Goal: Task Accomplishment & Management: Complete application form

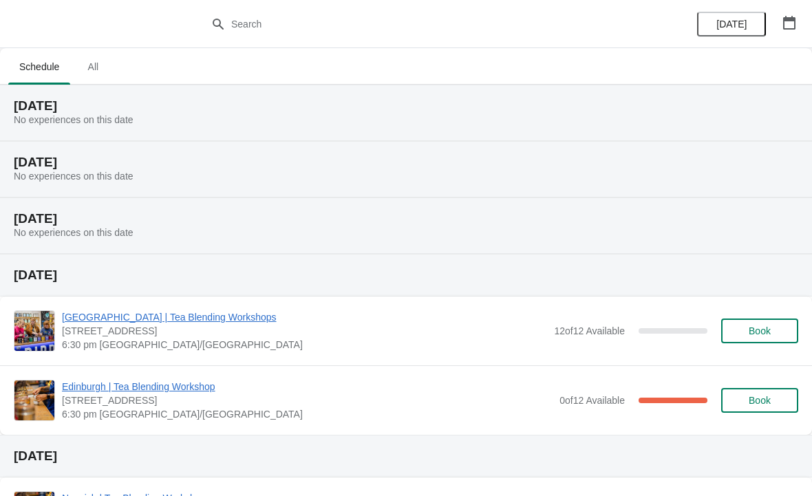
click at [108, 66] on span "All" at bounding box center [93, 66] width 34 height 25
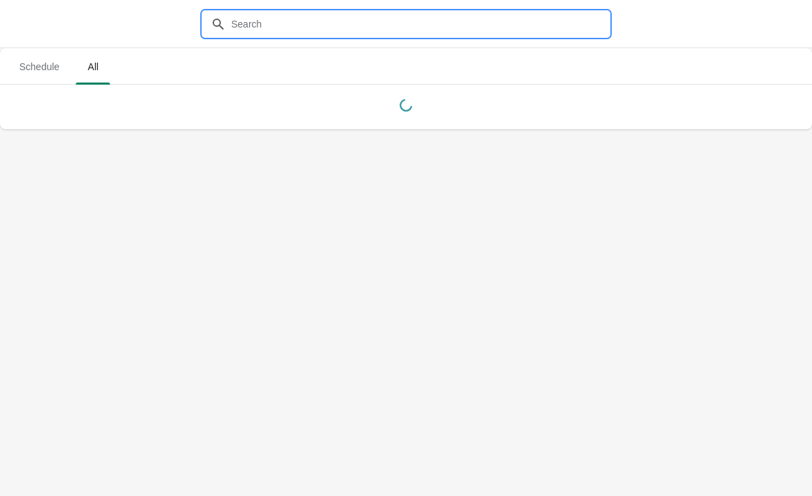
click at [340, 27] on input "text" at bounding box center [419, 24] width 378 height 25
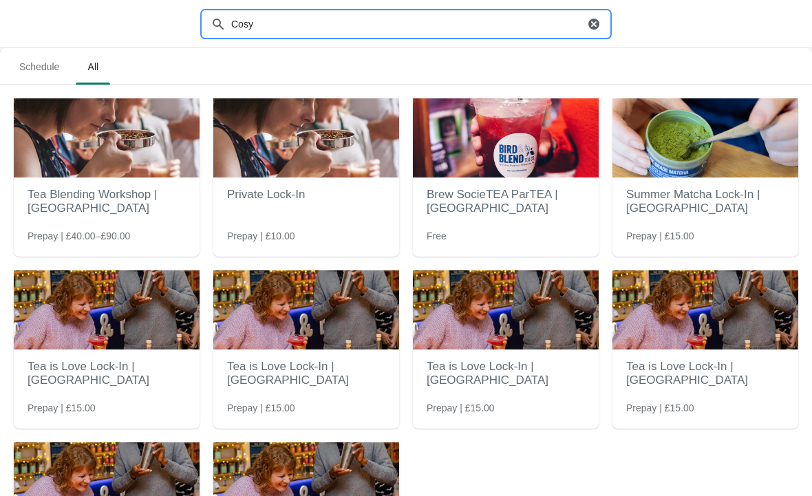
type input "Cosy"
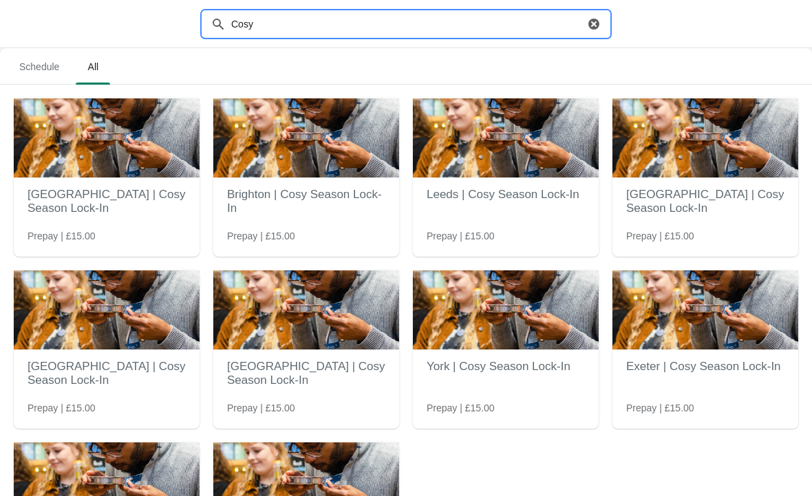
click at [68, 472] on img at bounding box center [107, 481] width 186 height 79
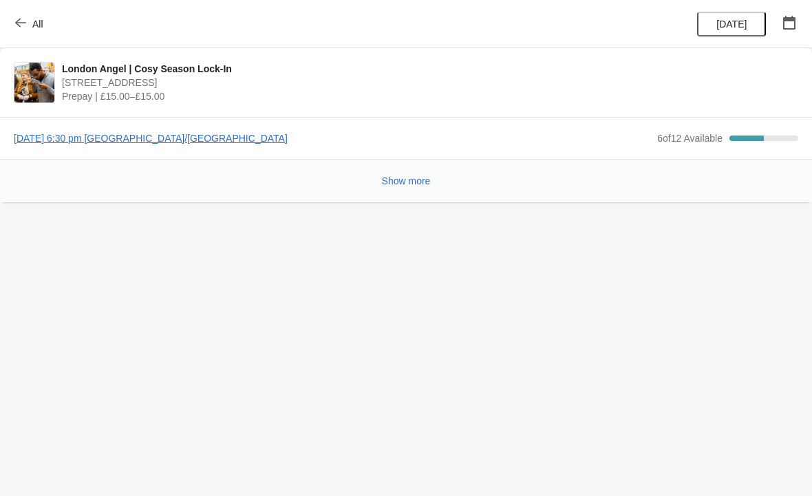
click at [91, 134] on span "[DATE] 6:30 pm [GEOGRAPHIC_DATA]/[GEOGRAPHIC_DATA]" at bounding box center [332, 138] width 636 height 14
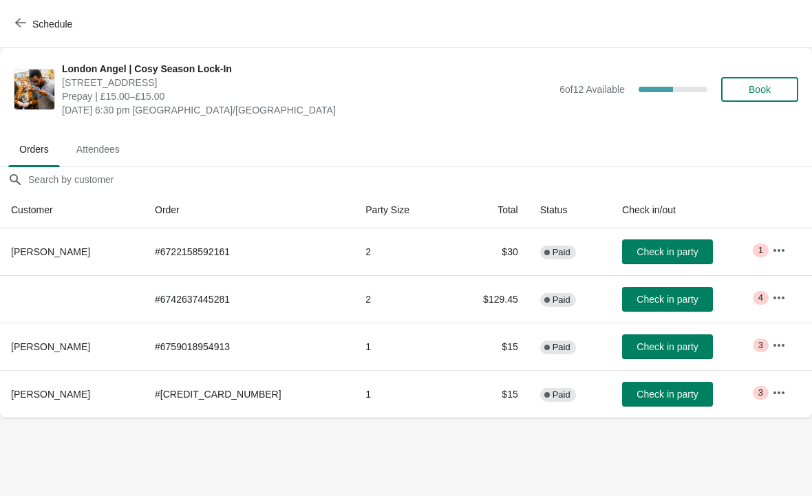
click at [766, 89] on span "Book" at bounding box center [759, 89] width 22 height 11
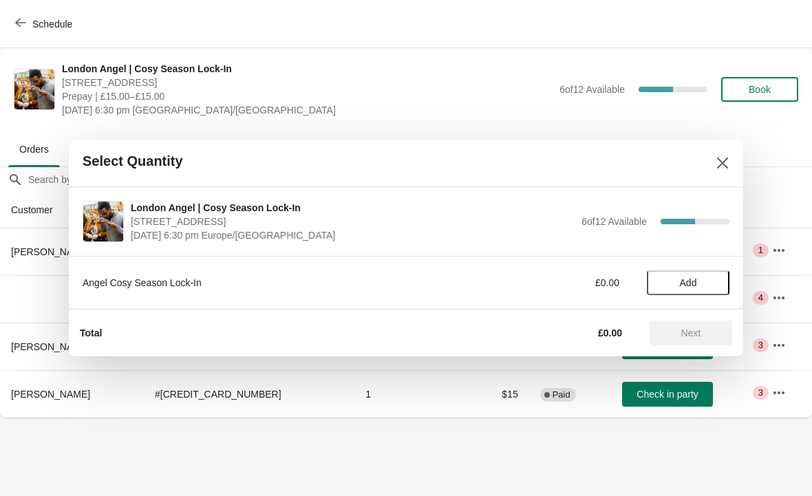
click at [701, 282] on span "Add" at bounding box center [688, 282] width 58 height 11
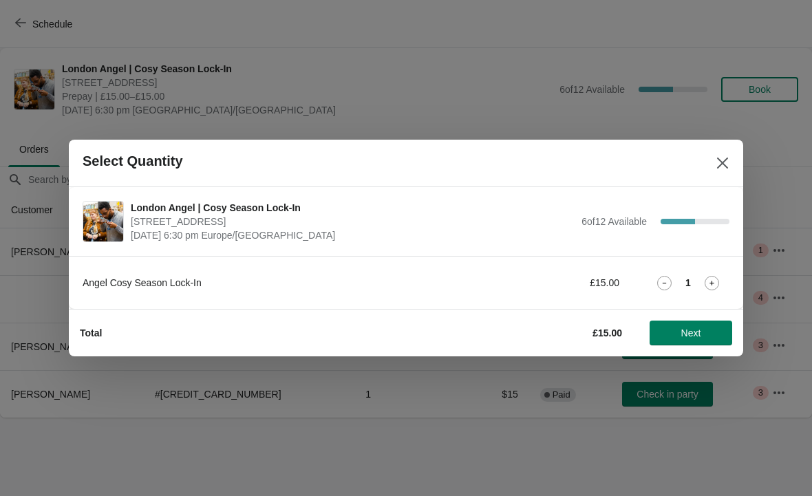
click at [715, 278] on icon at bounding box center [711, 283] width 14 height 14
click at [715, 330] on span "Next" at bounding box center [690, 332] width 61 height 11
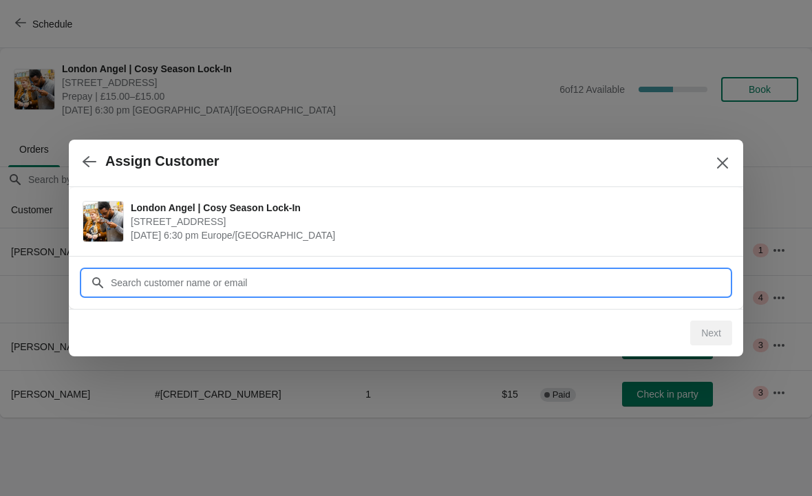
click at [658, 281] on input "Customer" at bounding box center [419, 282] width 619 height 25
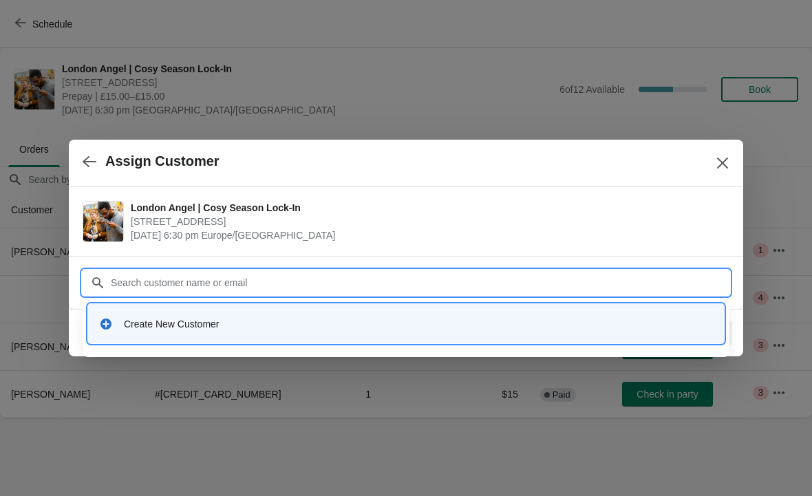
click at [313, 328] on div "Create New Customer" at bounding box center [418, 324] width 589 height 14
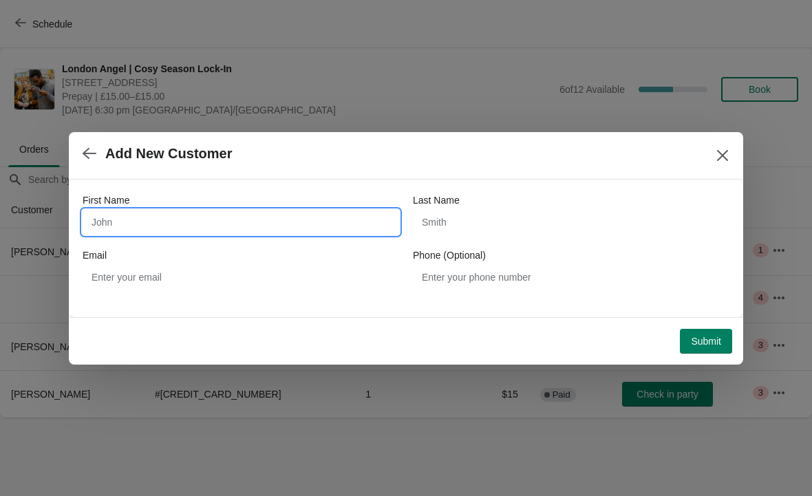
click at [131, 213] on input "First Name" at bounding box center [241, 222] width 316 height 25
type input "[PERSON_NAME]"
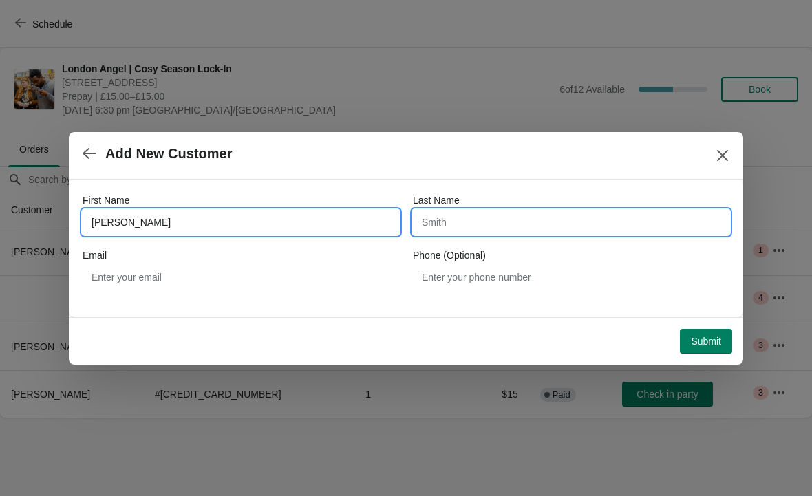
click at [608, 222] on input "Last Name" at bounding box center [571, 222] width 316 height 25
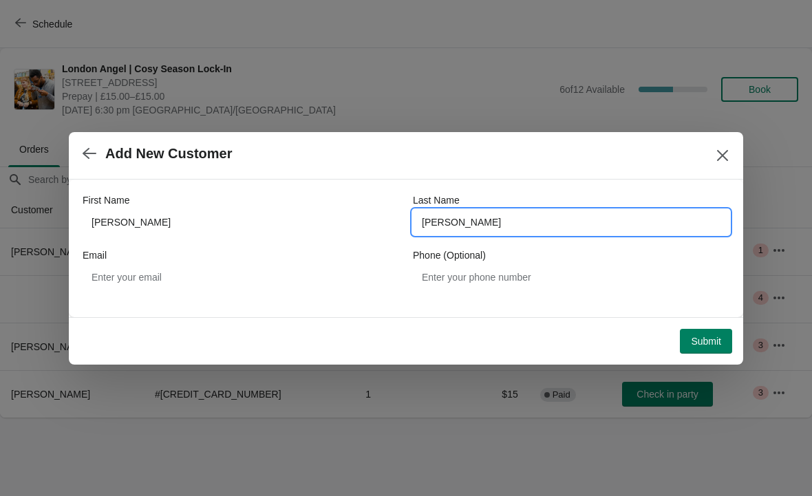
type input "[PERSON_NAME]"
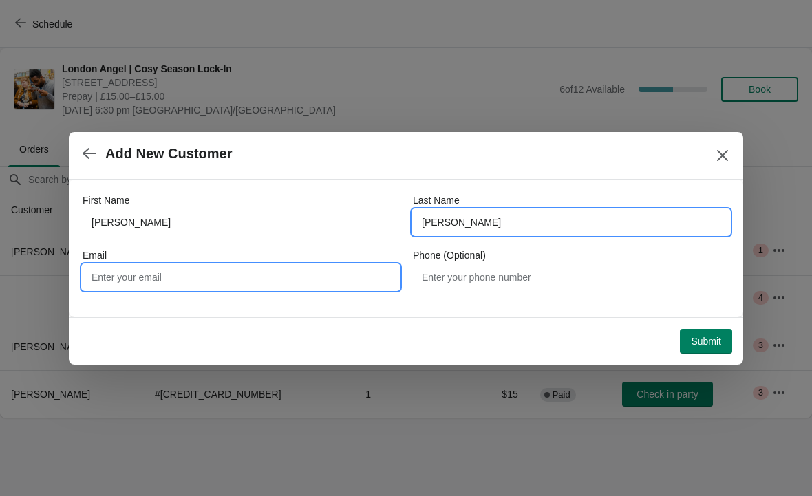
click at [153, 280] on input "Email" at bounding box center [241, 277] width 316 height 25
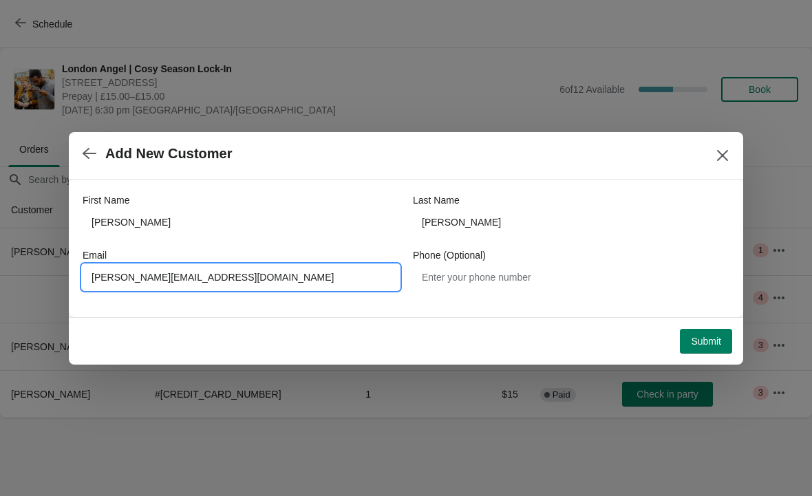
type input "[PERSON_NAME][EMAIL_ADDRESS][DOMAIN_NAME]"
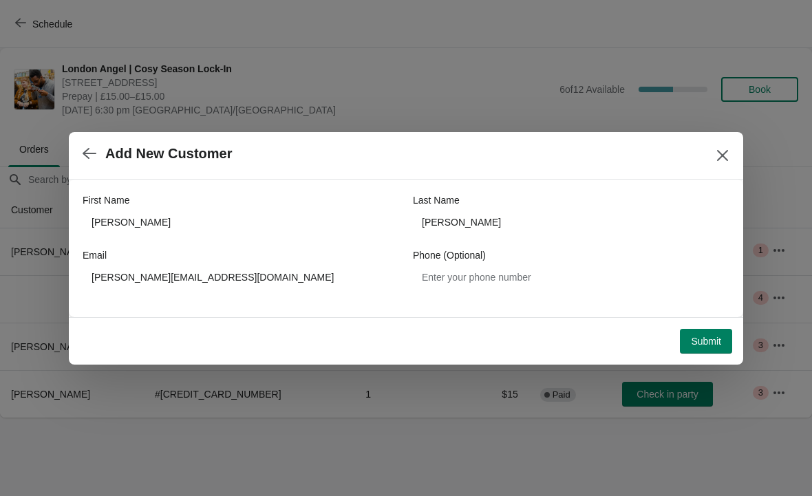
click at [712, 336] on span "Submit" at bounding box center [706, 341] width 30 height 11
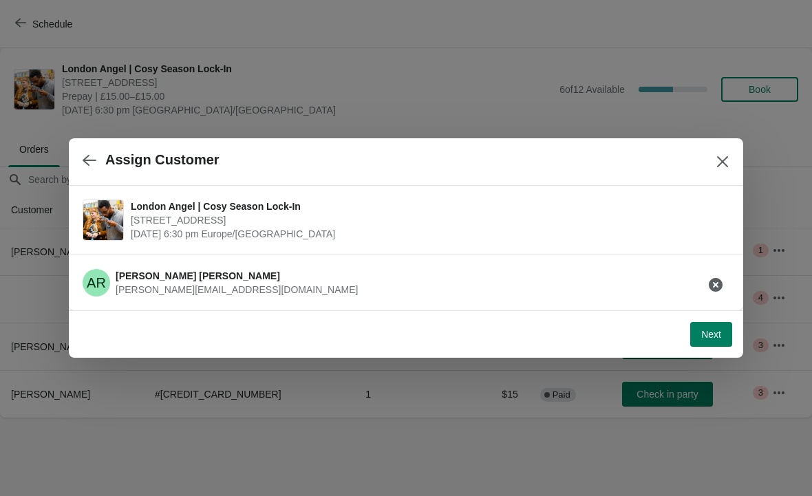
click at [703, 340] on button "Next" at bounding box center [711, 334] width 42 height 25
select select "No"
